Goal: Task Accomplishment & Management: Use online tool/utility

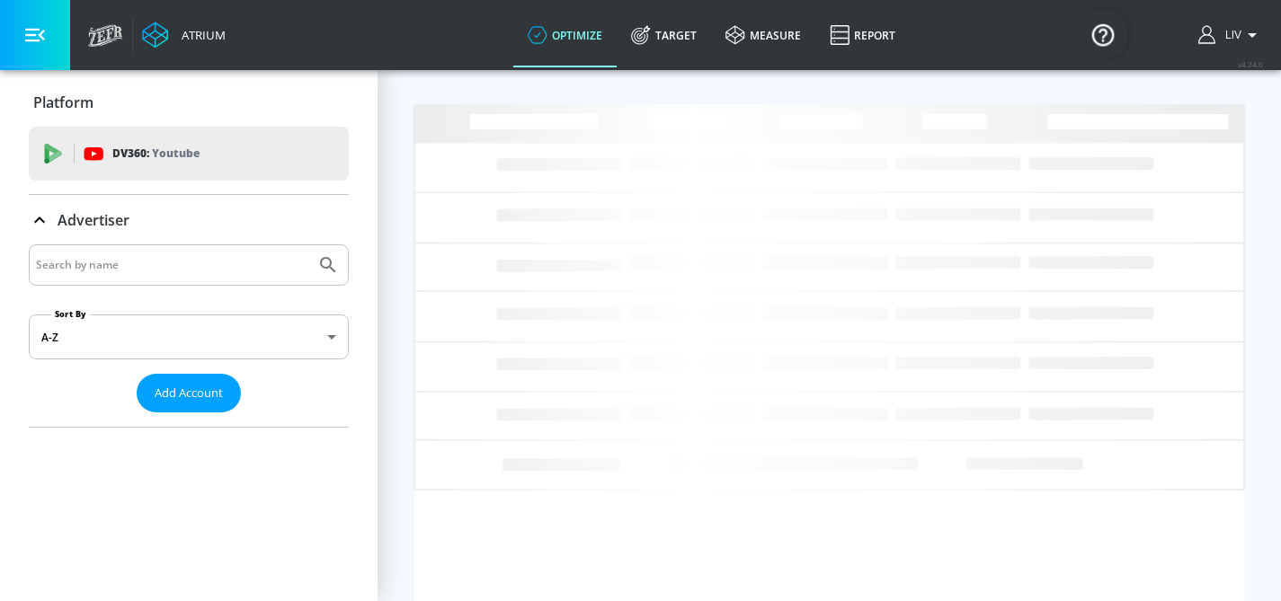
click at [302, 271] on input "Search by name" at bounding box center [172, 264] width 272 height 23
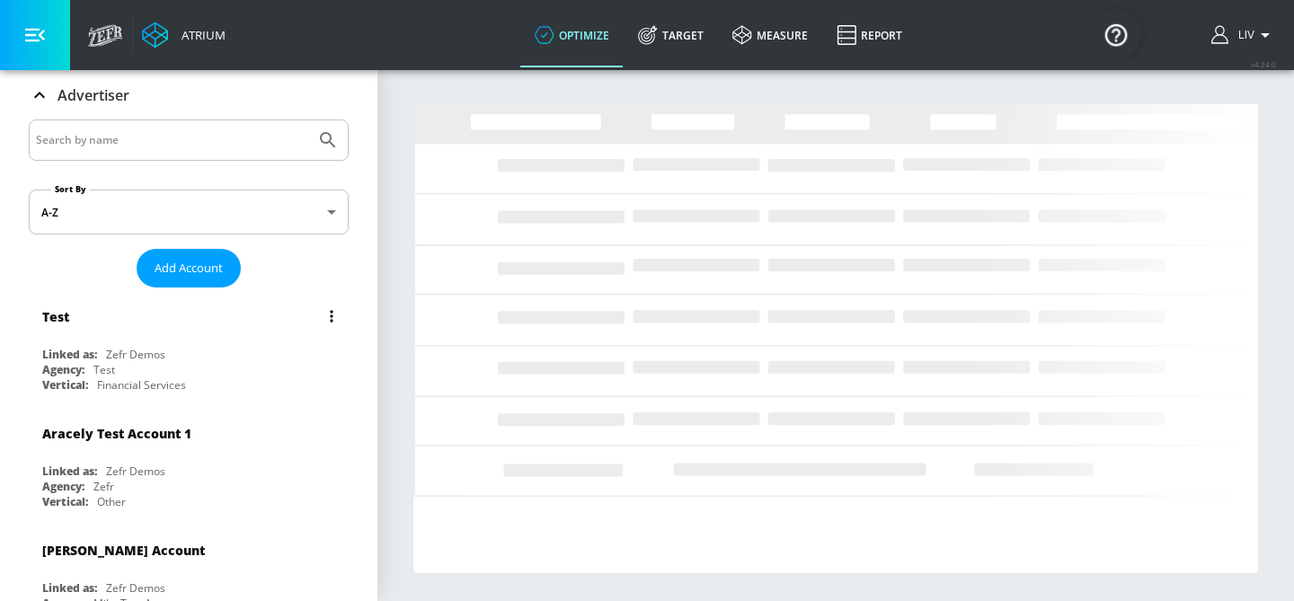
scroll to position [137, 0]
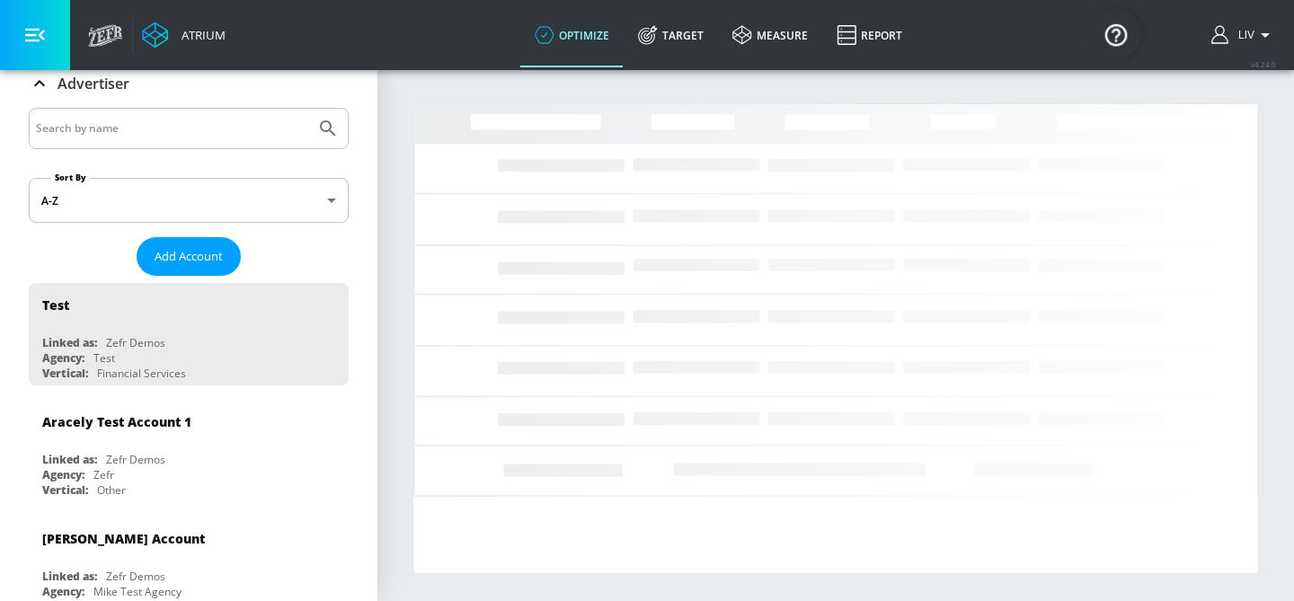
click at [180, 112] on div at bounding box center [189, 128] width 320 height 41
click at [181, 121] on input "Search by name" at bounding box center [172, 128] width 272 height 23
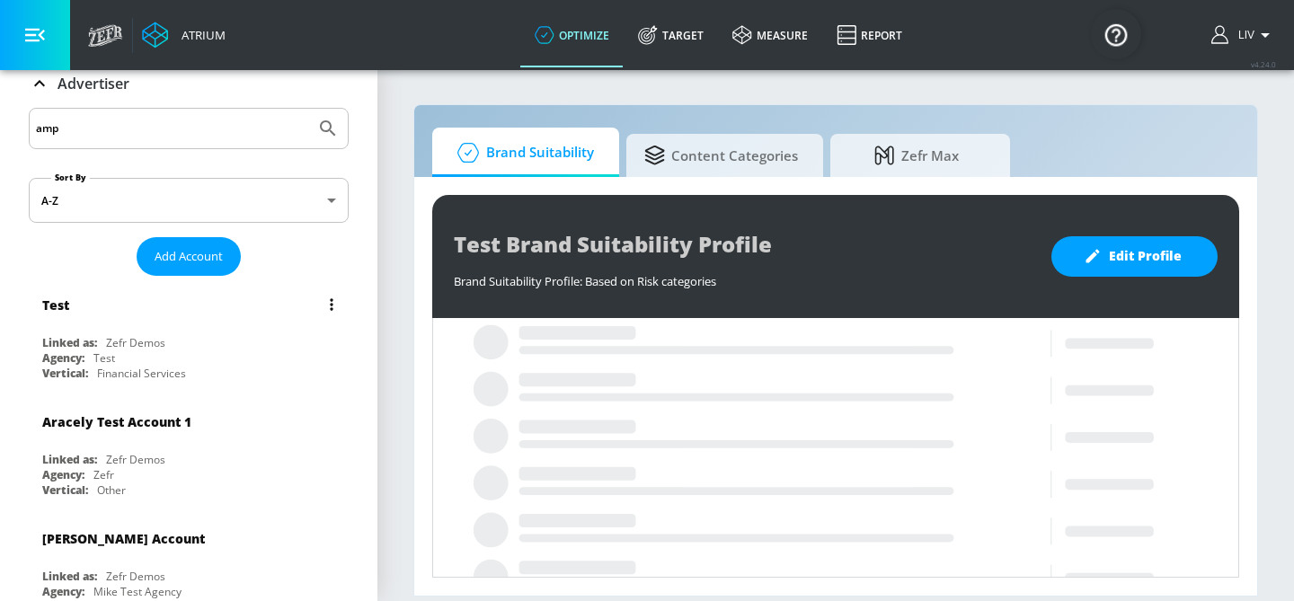
type input "amp"
click at [308, 109] on button "Submit Search" at bounding box center [328, 129] width 40 height 40
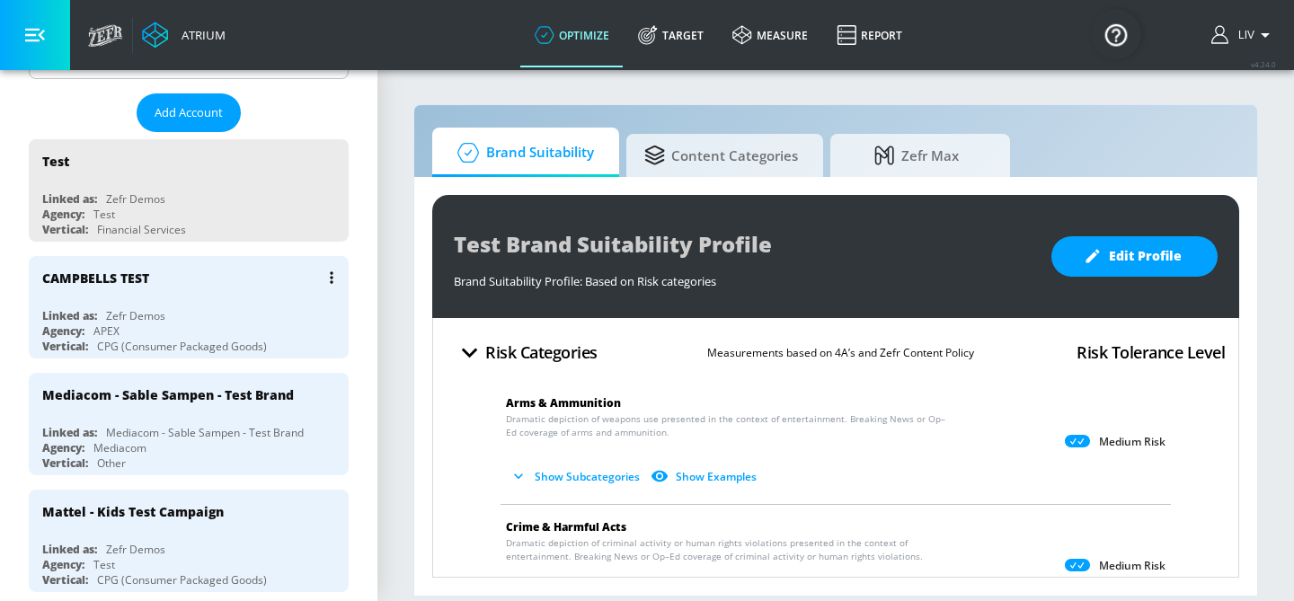
scroll to position [372, 0]
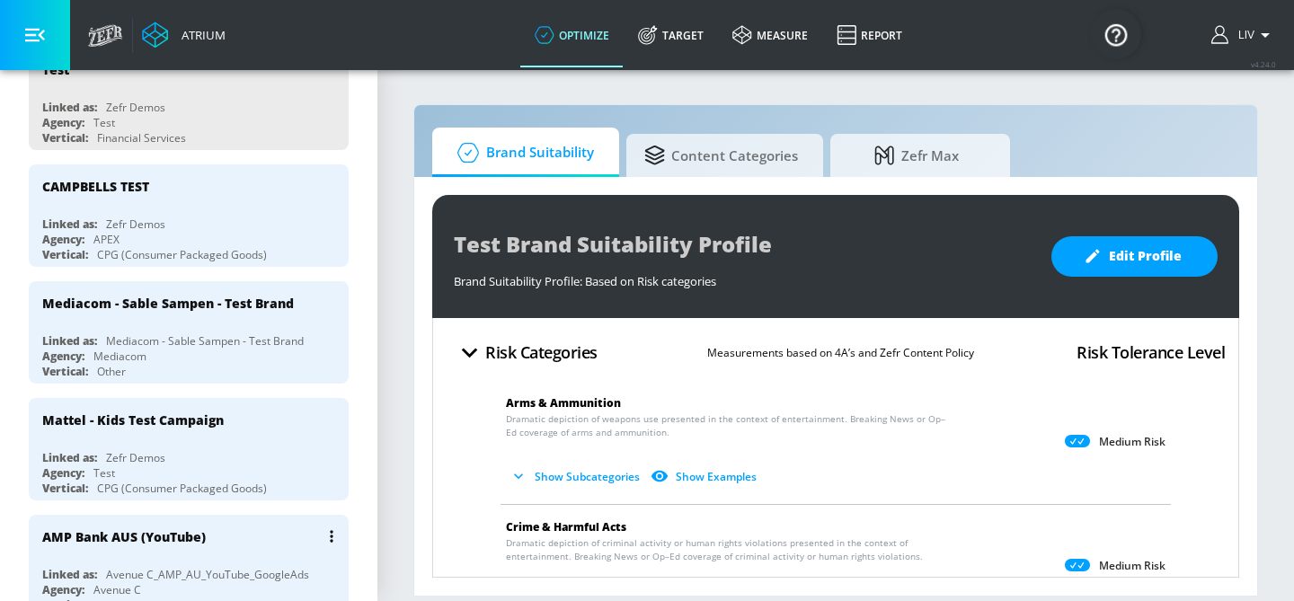
click at [261, 515] on div "AMP Bank AUS (YouTube)" at bounding box center [193, 536] width 302 height 43
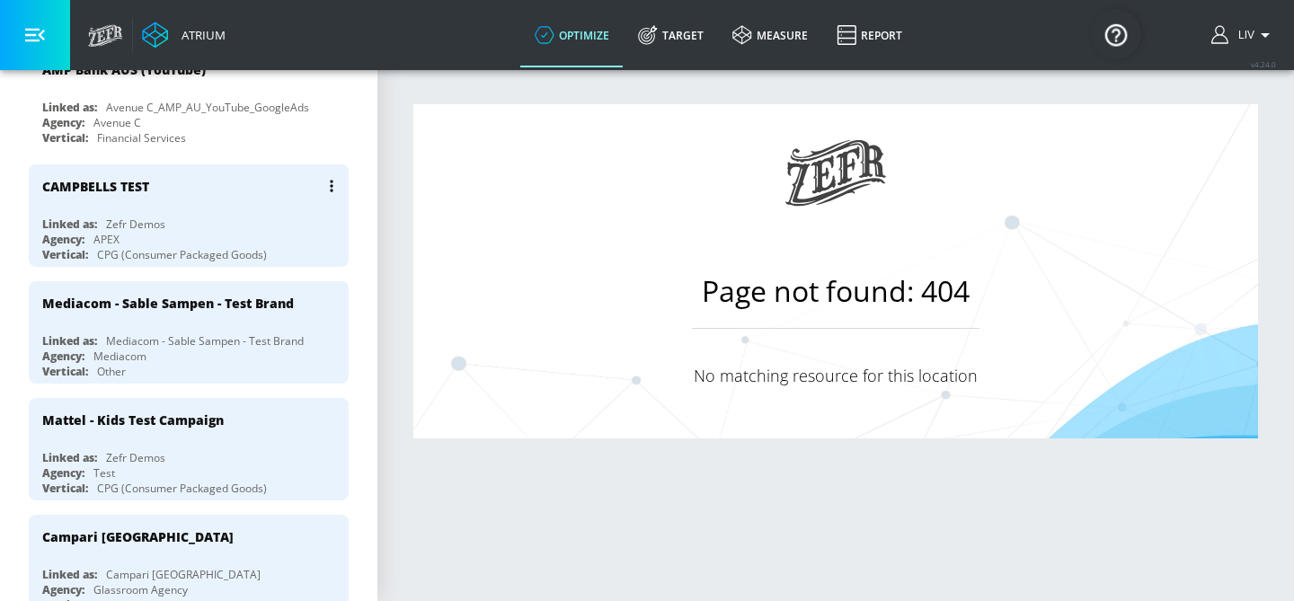
scroll to position [138, 0]
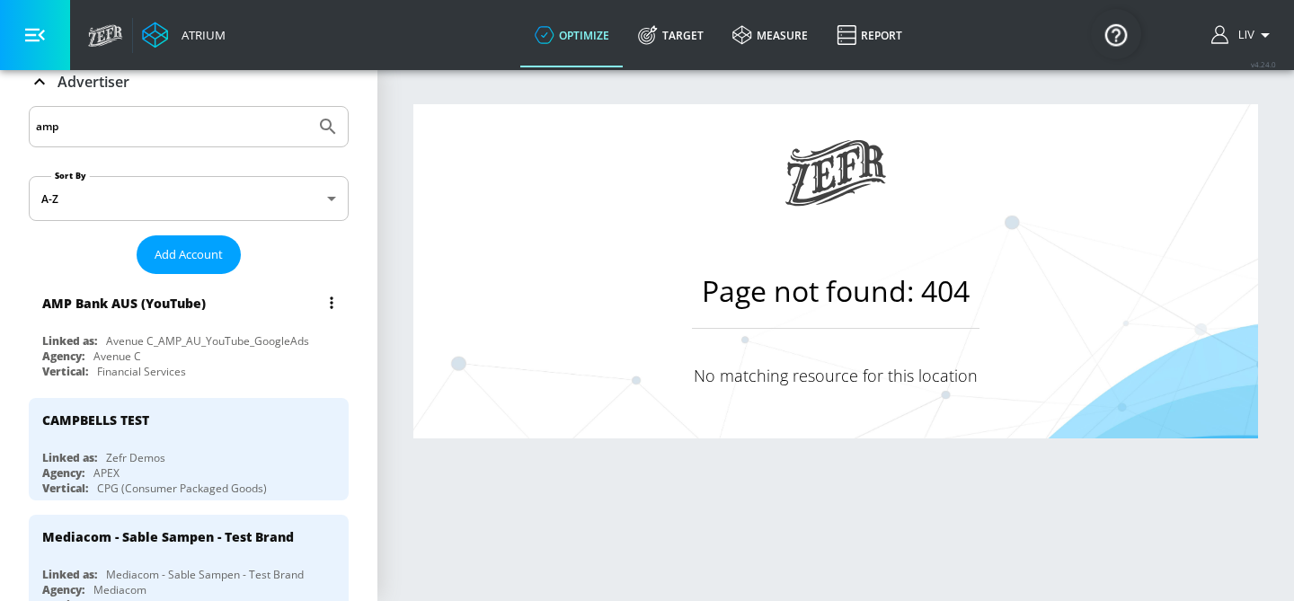
click at [218, 318] on div "AMP Bank AUS (YouTube)" at bounding box center [193, 302] width 302 height 43
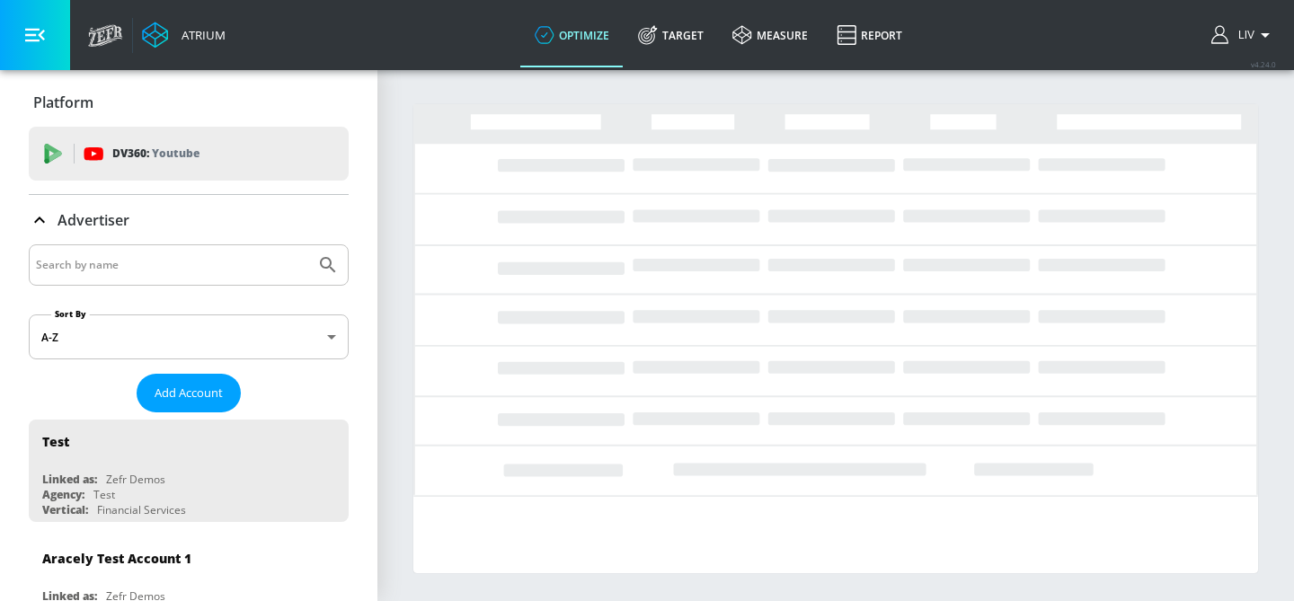
click at [235, 272] on input "Search by name" at bounding box center [172, 264] width 272 height 23
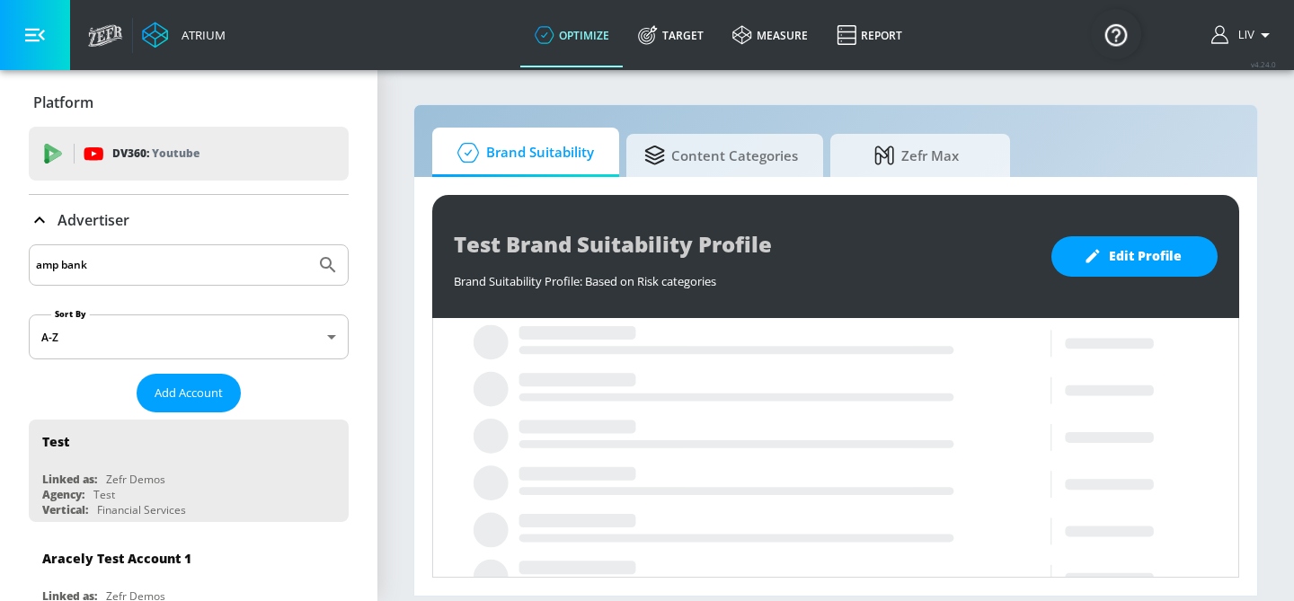
type input "amp bank"
click at [308, 245] on button "Submit Search" at bounding box center [328, 265] width 40 height 40
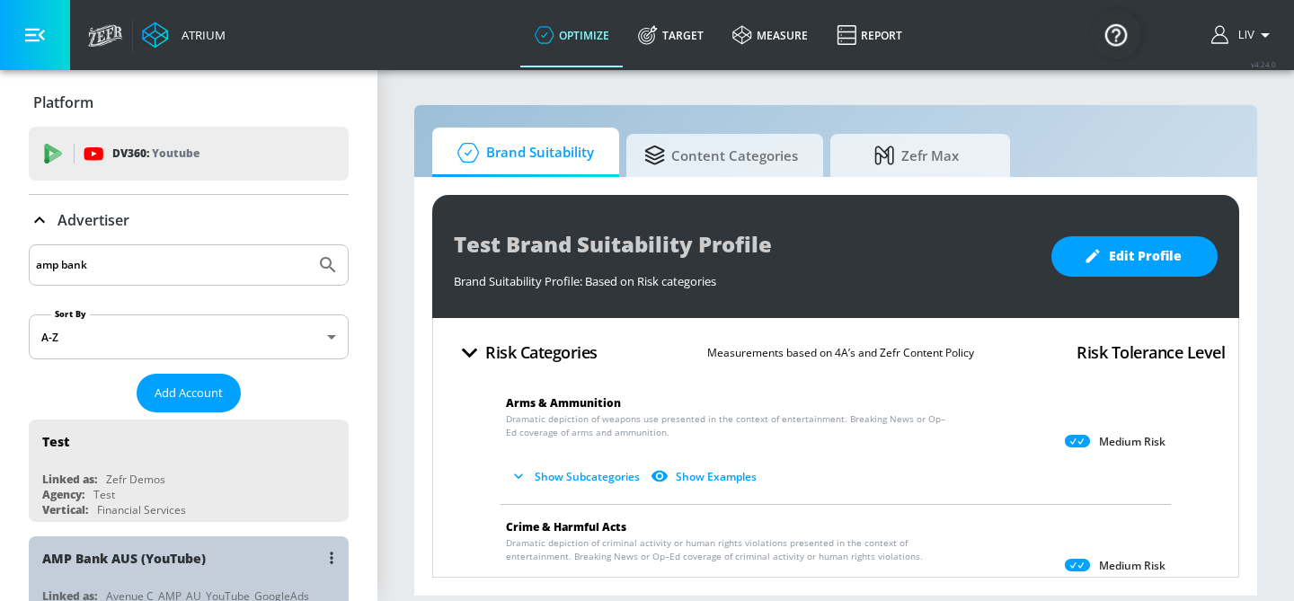
click at [237, 538] on div "AMP Bank AUS (YouTube)" at bounding box center [193, 558] width 302 height 43
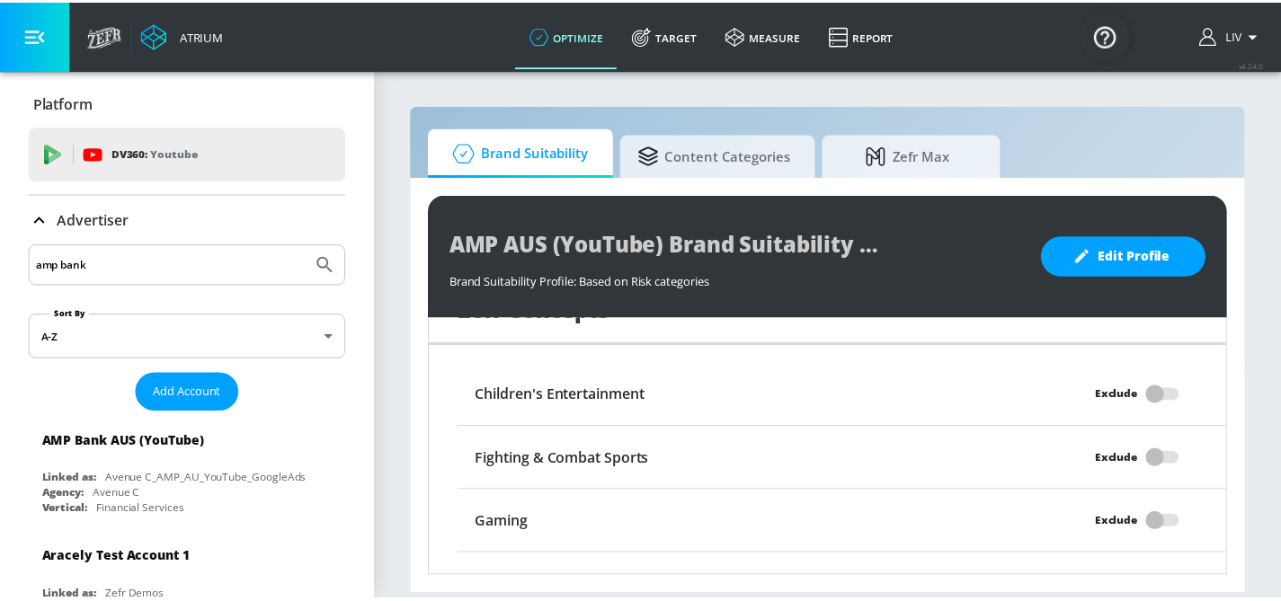
scroll to position [1821, 0]
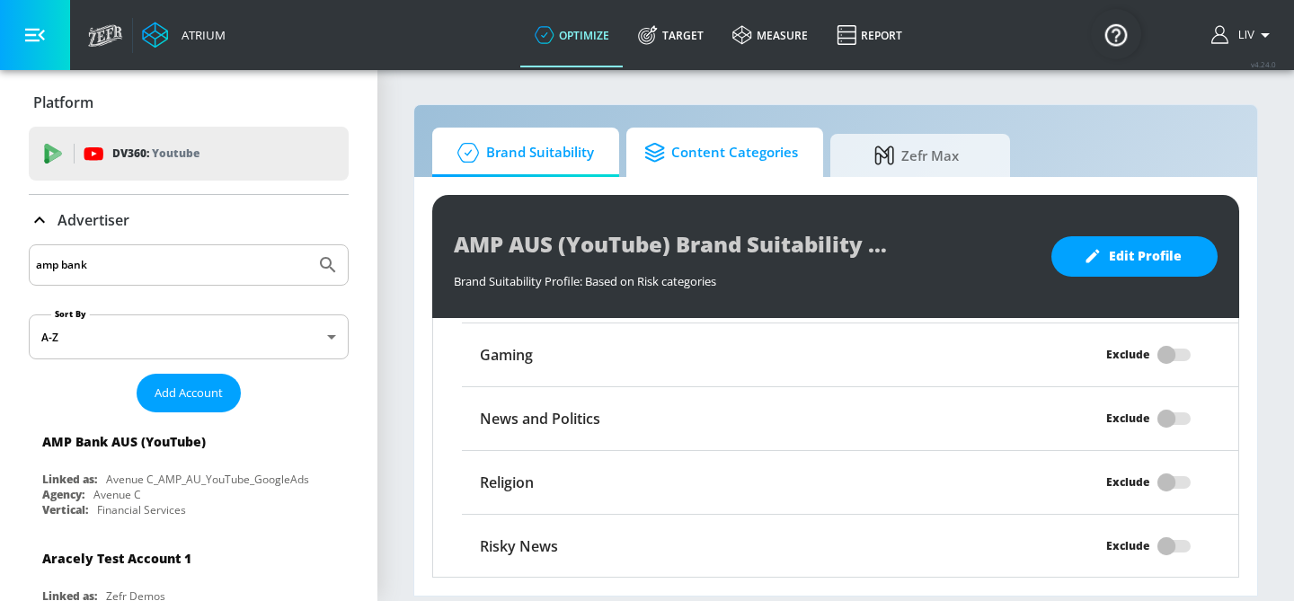
click at [699, 173] on span "Content Categories" at bounding box center [721, 152] width 154 height 43
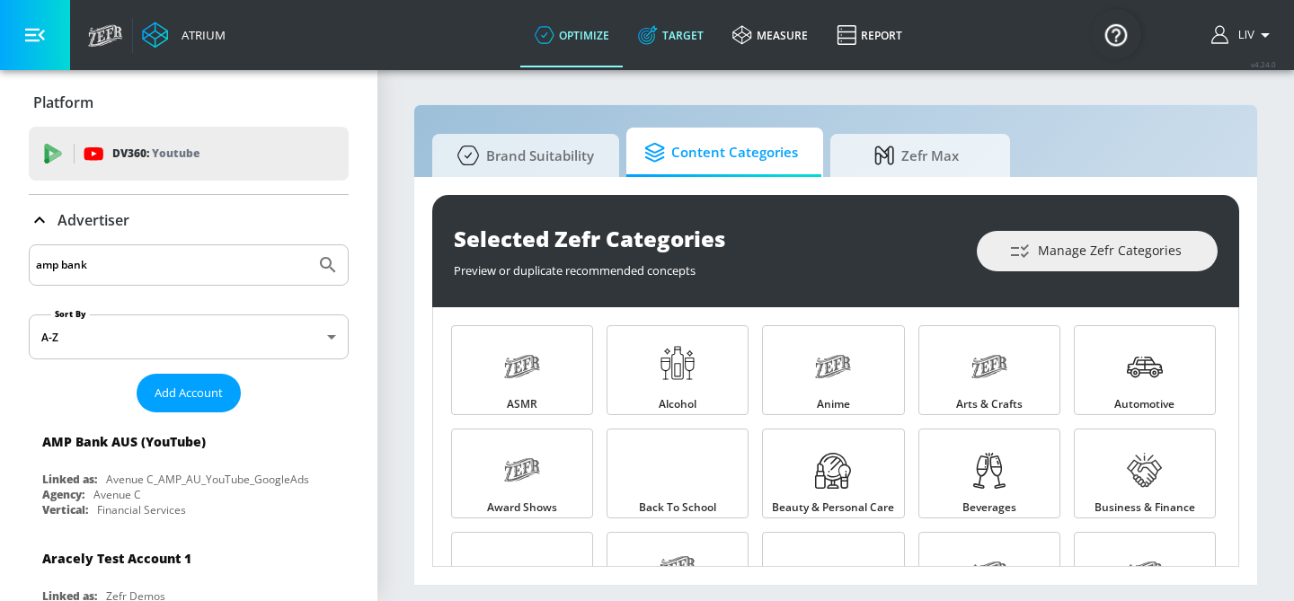
click at [669, 52] on link "Target" at bounding box center [671, 35] width 94 height 65
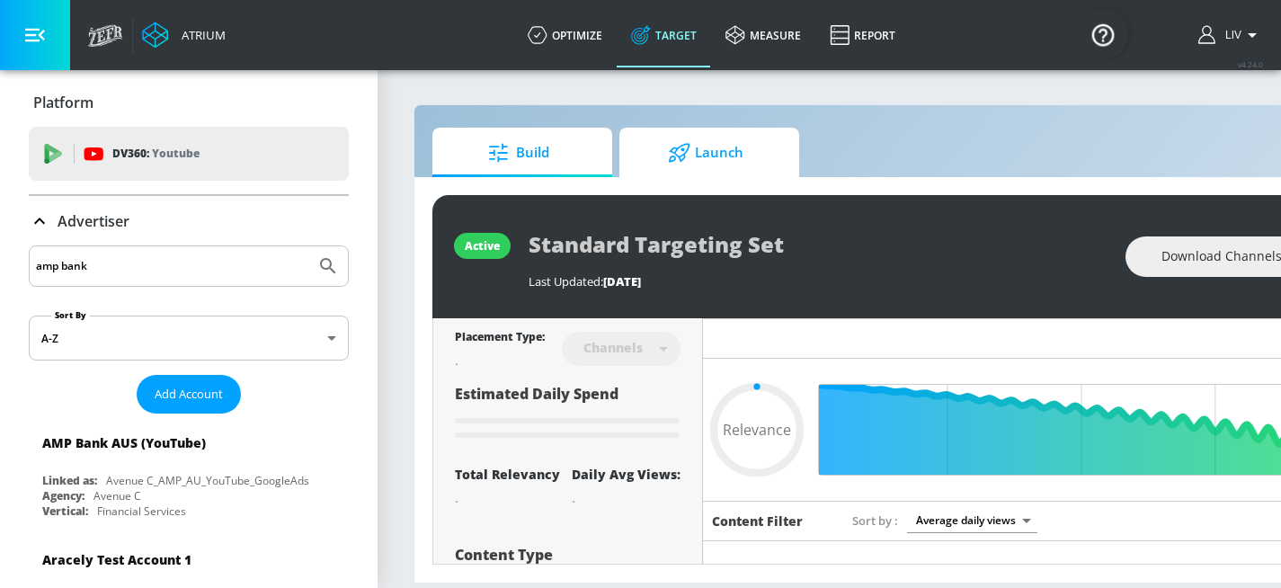
type input "0.05"
click at [706, 139] on span "Launch" at bounding box center [705, 152] width 137 height 43
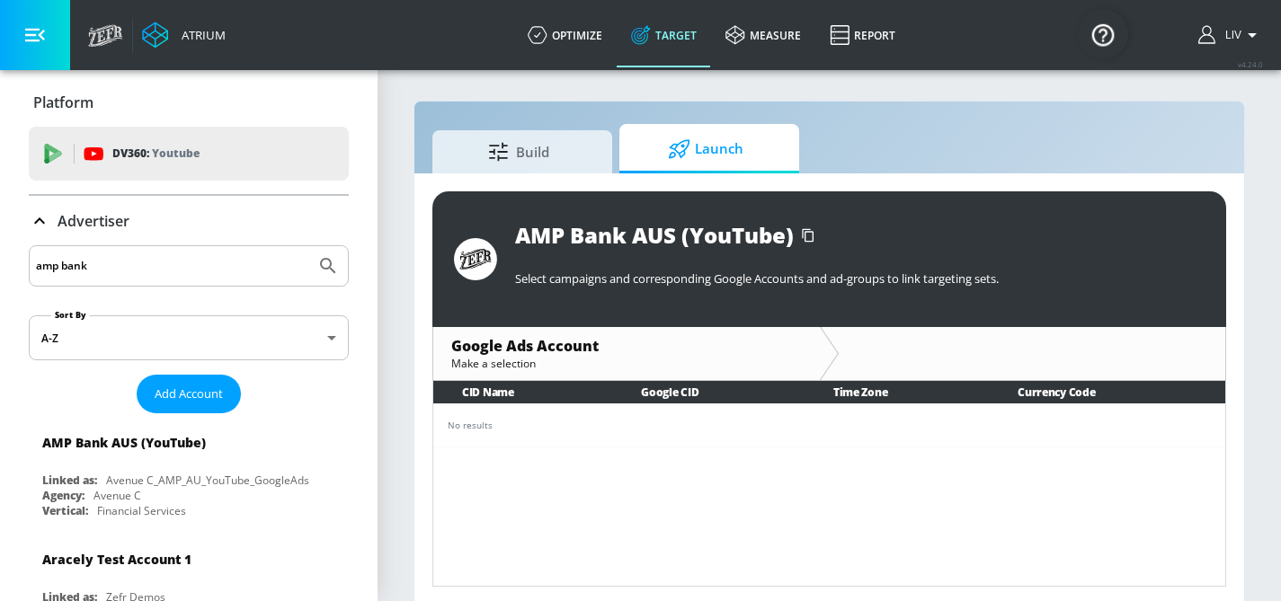
scroll to position [8, 0]
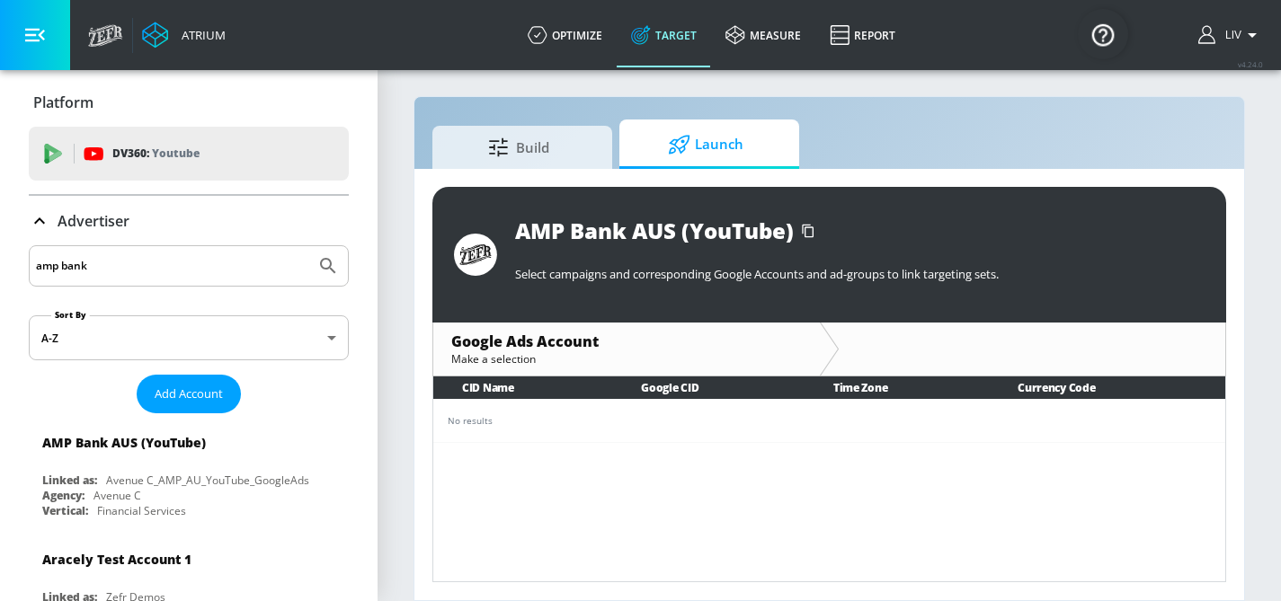
click at [652, 421] on div "No results" at bounding box center [829, 420] width 763 height 13
click at [613, 147] on div "Build Launch" at bounding box center [829, 144] width 794 height 49
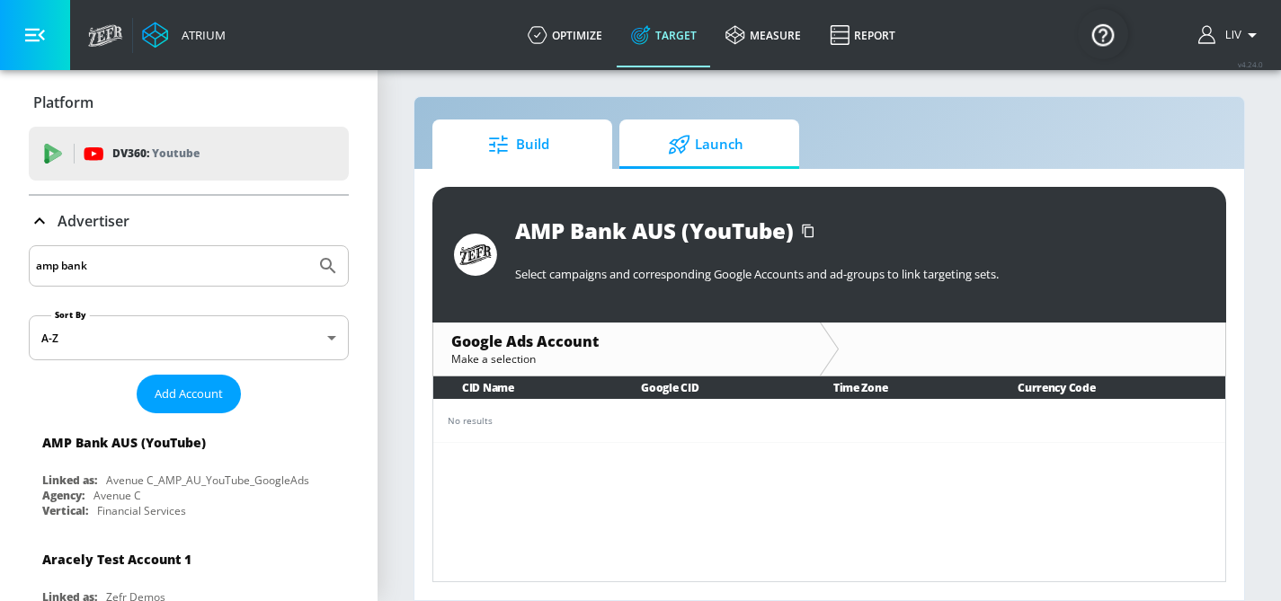
click at [592, 159] on link "Build" at bounding box center [522, 144] width 180 height 49
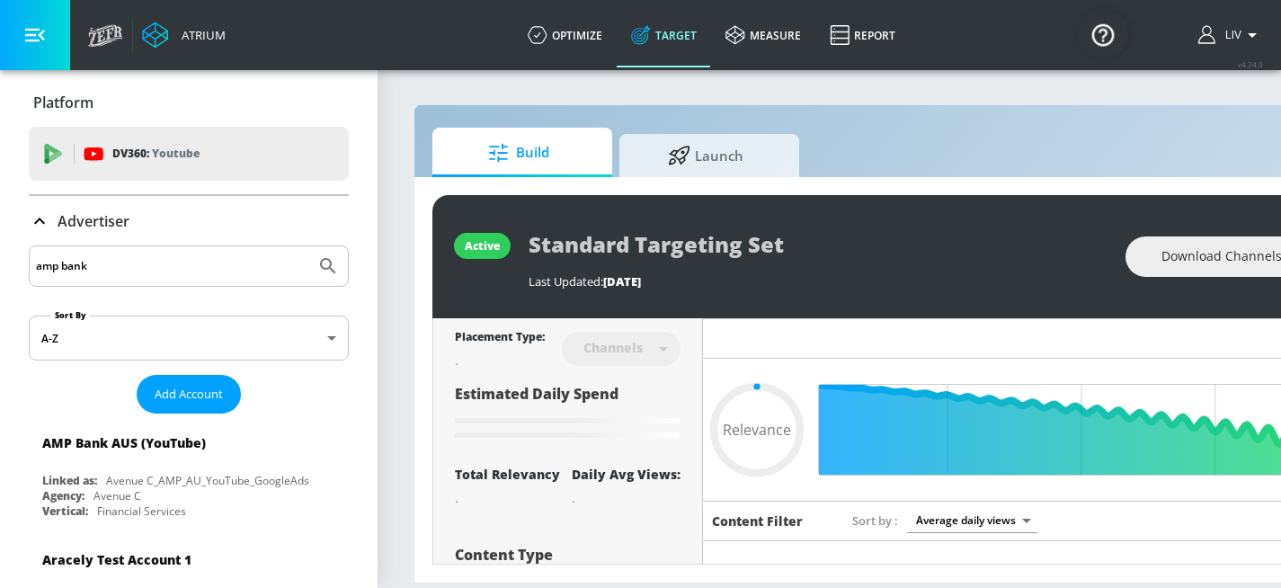
click at [825, 158] on div "Build Launch" at bounding box center [945, 152] width 1026 height 49
type input "0.6"
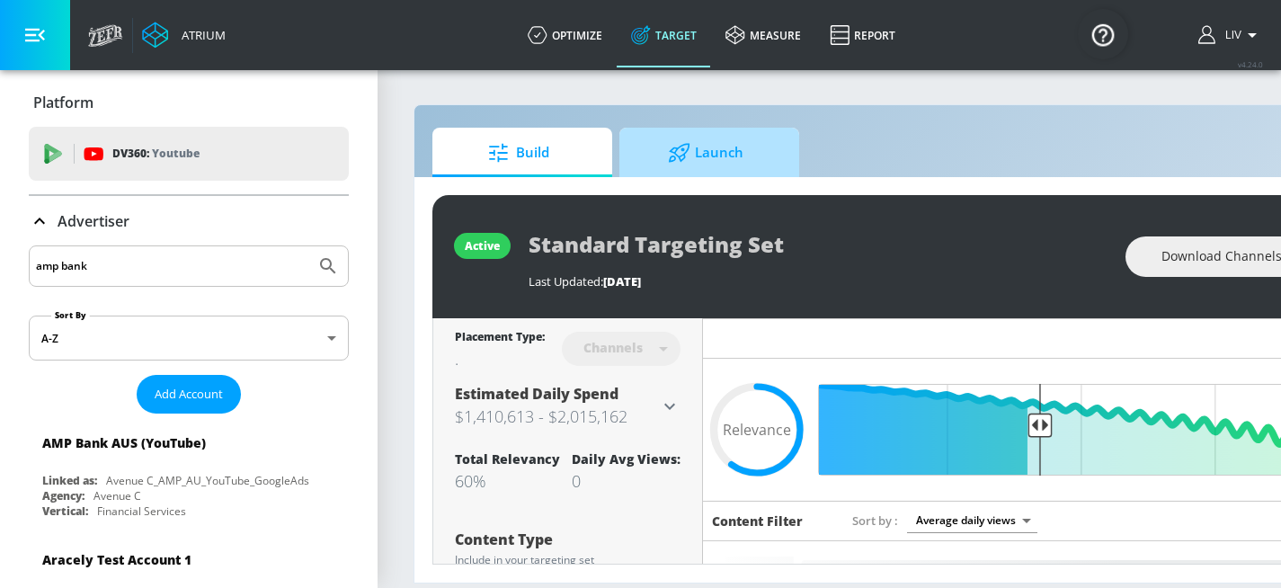
click at [759, 160] on span "Launch" at bounding box center [705, 152] width 137 height 43
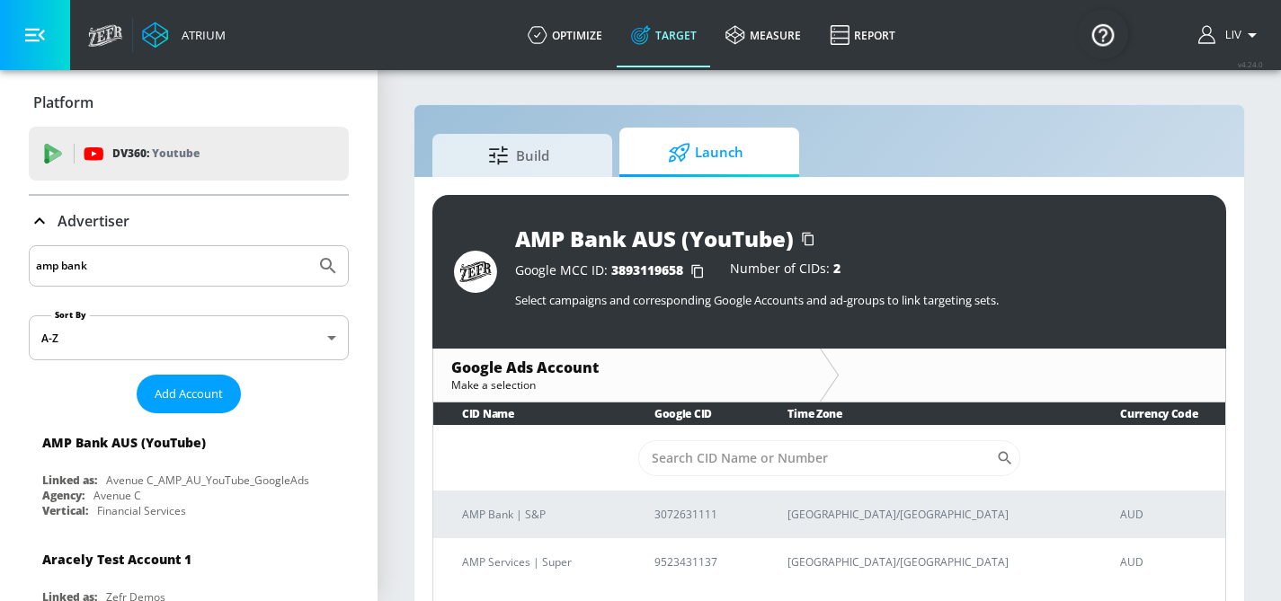
scroll to position [26, 0]
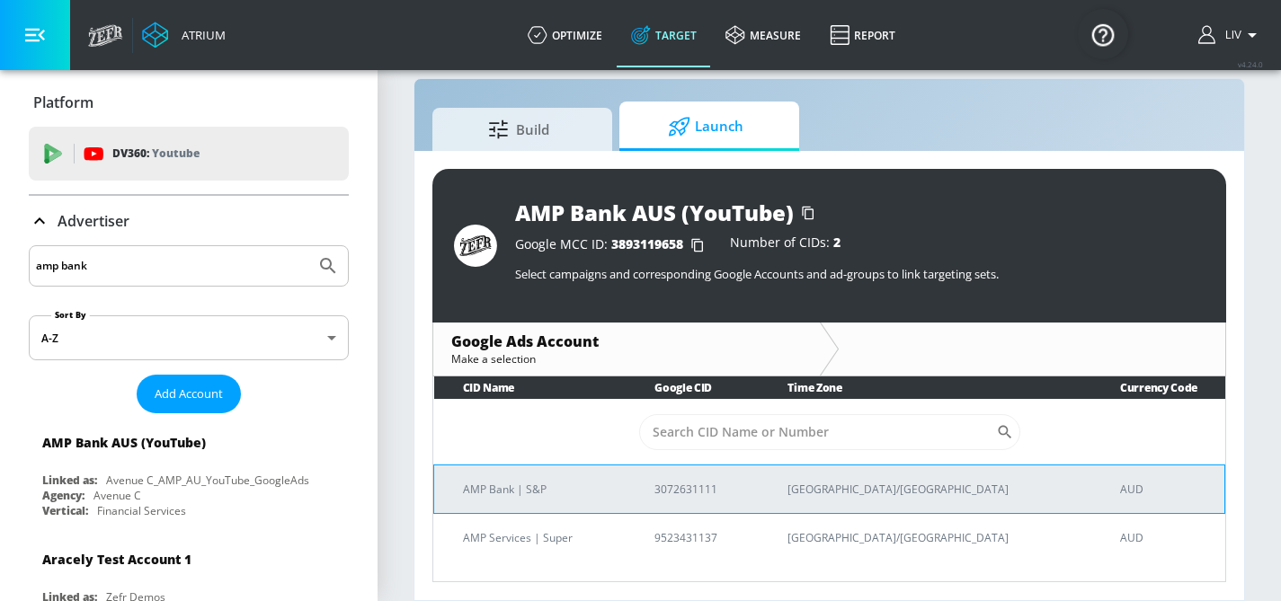
click at [686, 497] on td "3072631111" at bounding box center [692, 489] width 133 height 49
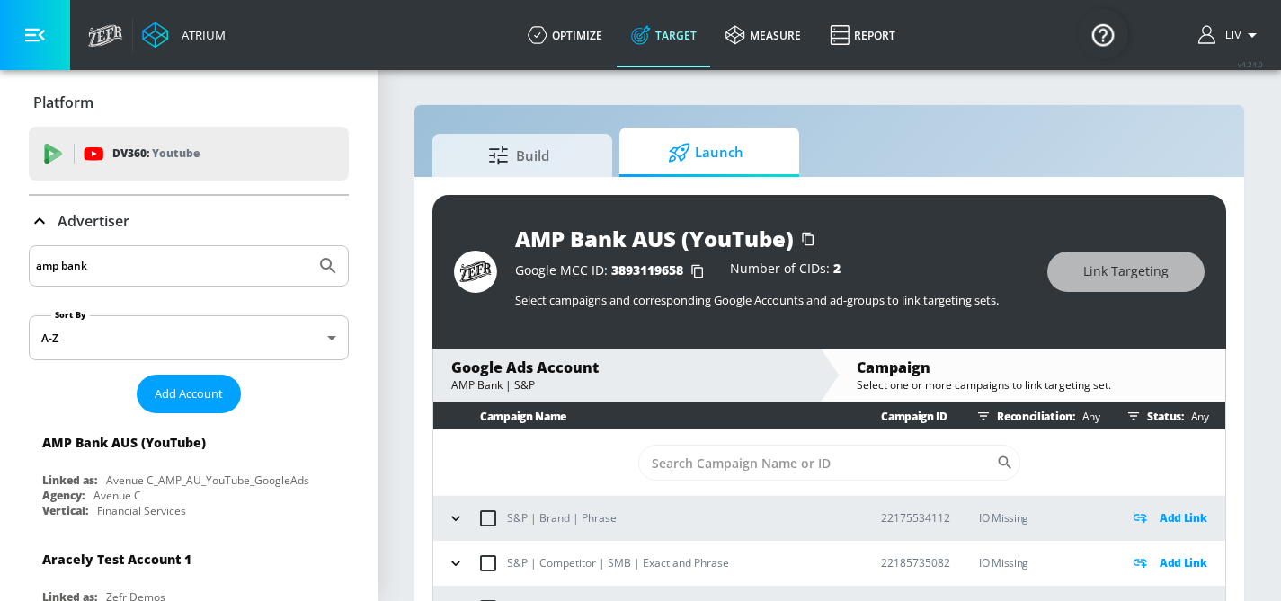
click at [1128, 418] on icon "button" at bounding box center [1133, 416] width 11 height 7
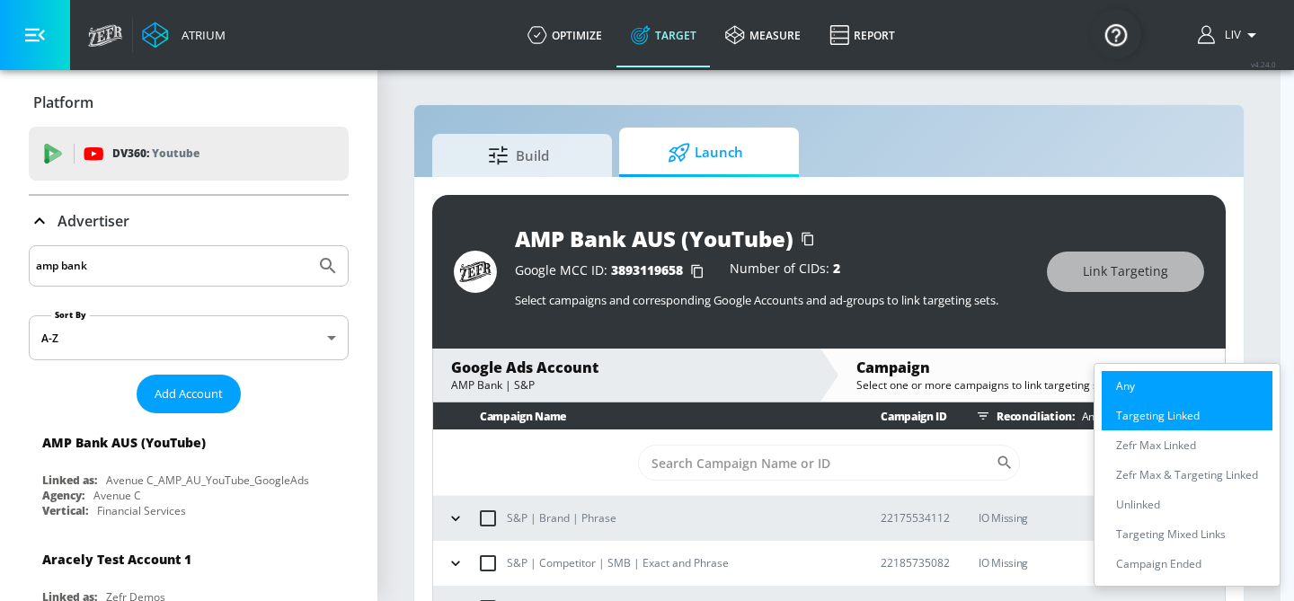
click at [1162, 424] on li "Targeting Linked" at bounding box center [1187, 416] width 171 height 30
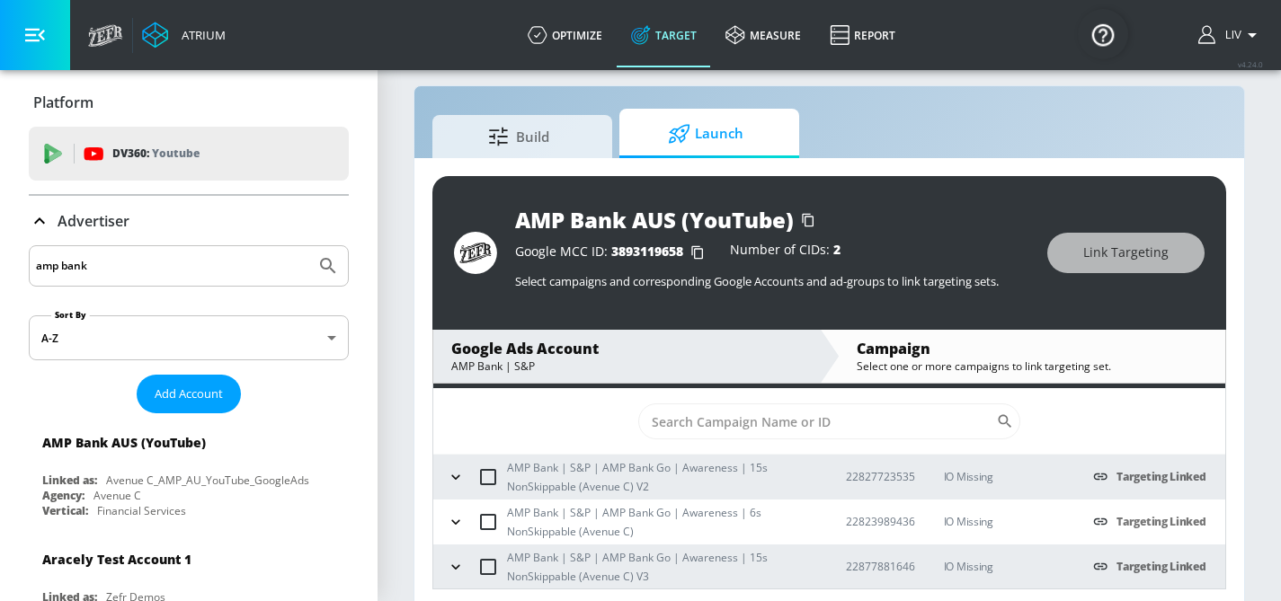
scroll to position [26, 0]
